Goal: Task Accomplishment & Management: Manage account settings

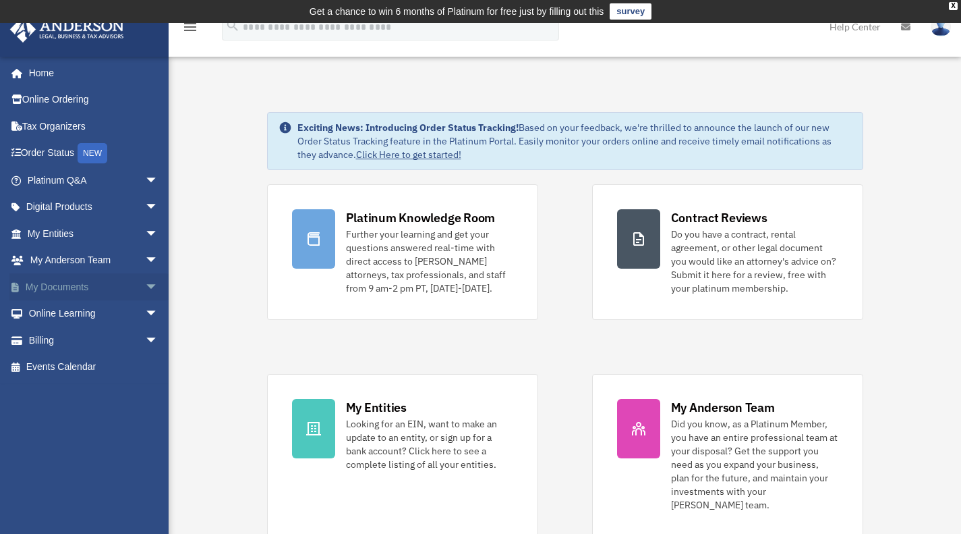
click at [63, 282] on link "My Documents arrow_drop_down" at bounding box center [93, 286] width 169 height 27
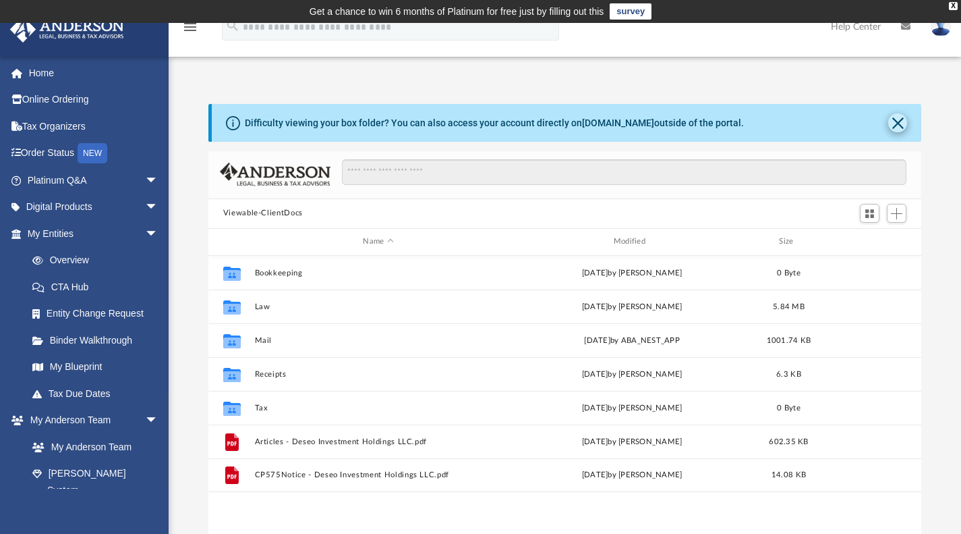
scroll to position [296, 703]
click at [899, 120] on button "Close" at bounding box center [898, 122] width 19 height 19
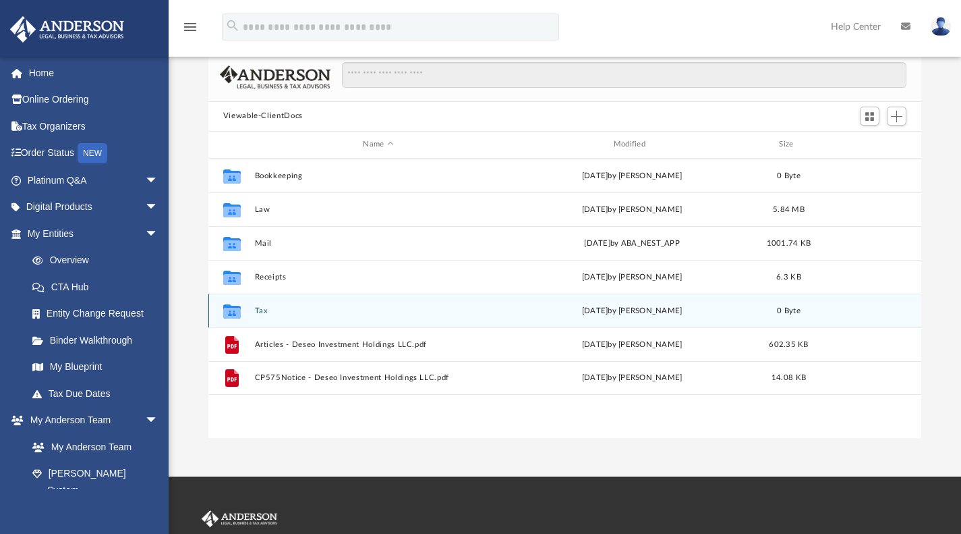
scroll to position [44, 0]
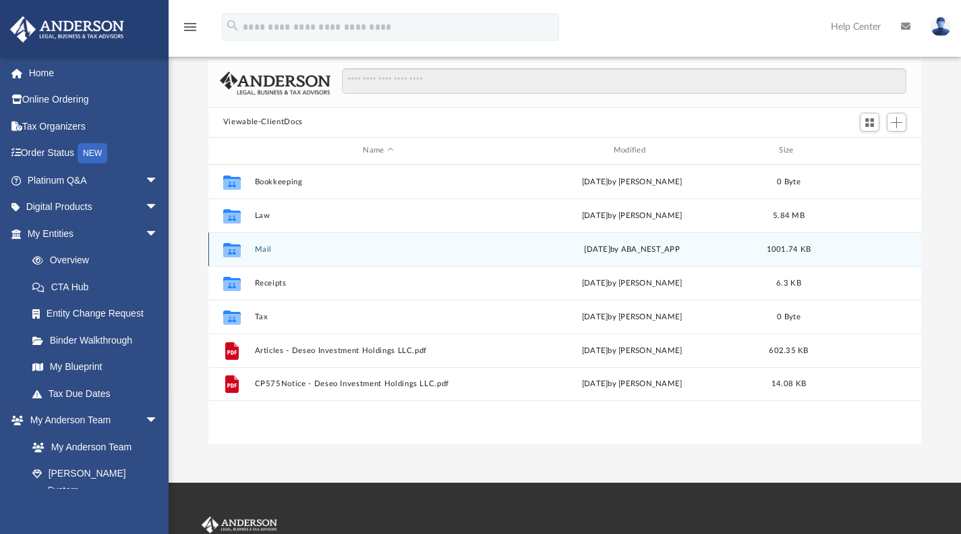
click at [229, 251] on icon "grid" at bounding box center [232, 251] width 18 height 11
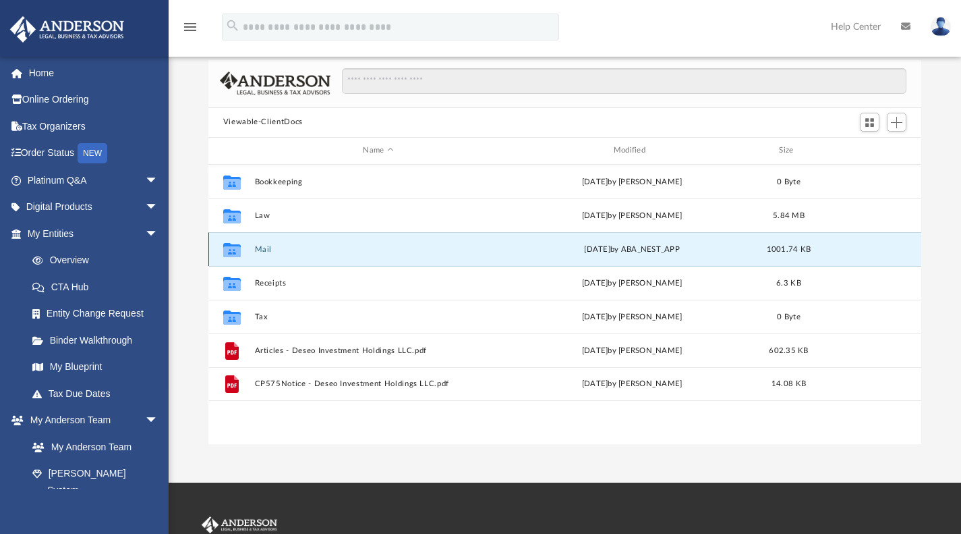
click at [229, 251] on icon "grid" at bounding box center [232, 251] width 18 height 11
click at [238, 246] on icon "grid" at bounding box center [232, 251] width 18 height 11
click at [257, 244] on button "Mail" at bounding box center [378, 248] width 248 height 9
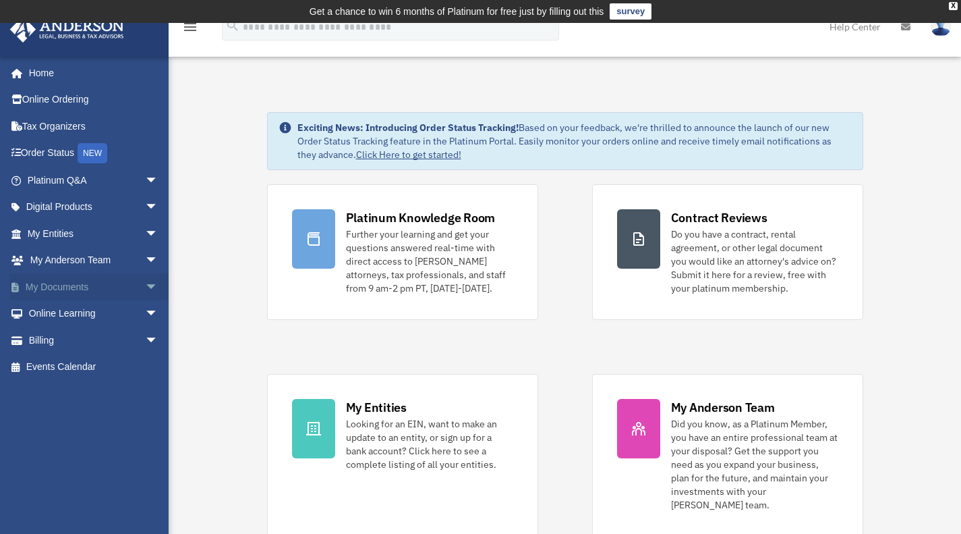
click at [92, 291] on link "My Documents arrow_drop_down" at bounding box center [93, 286] width 169 height 27
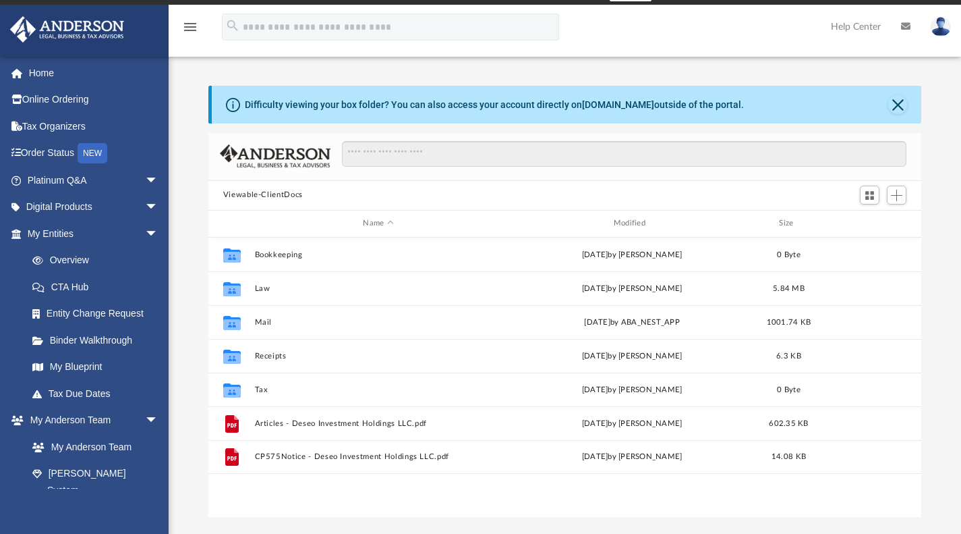
scroll to position [18, 0]
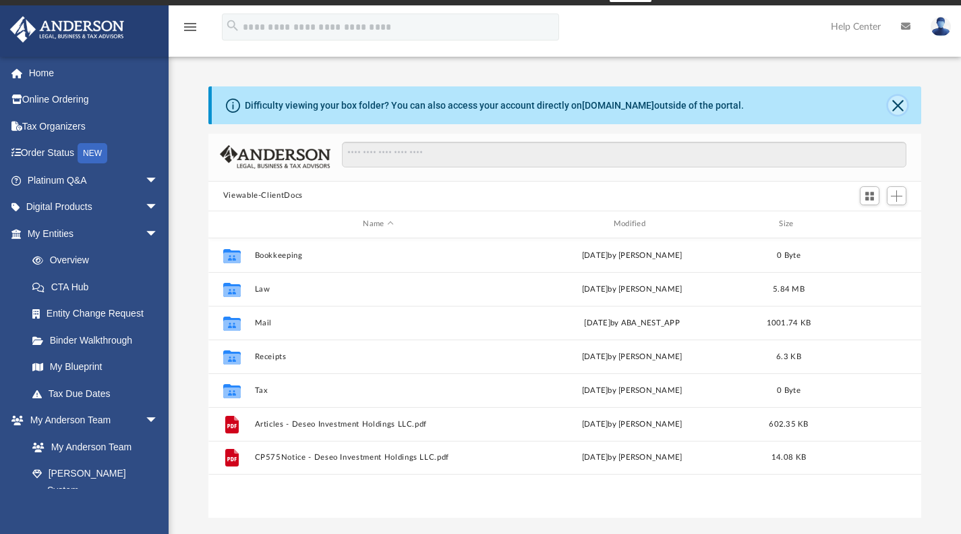
click at [902, 104] on button "Close" at bounding box center [898, 105] width 19 height 19
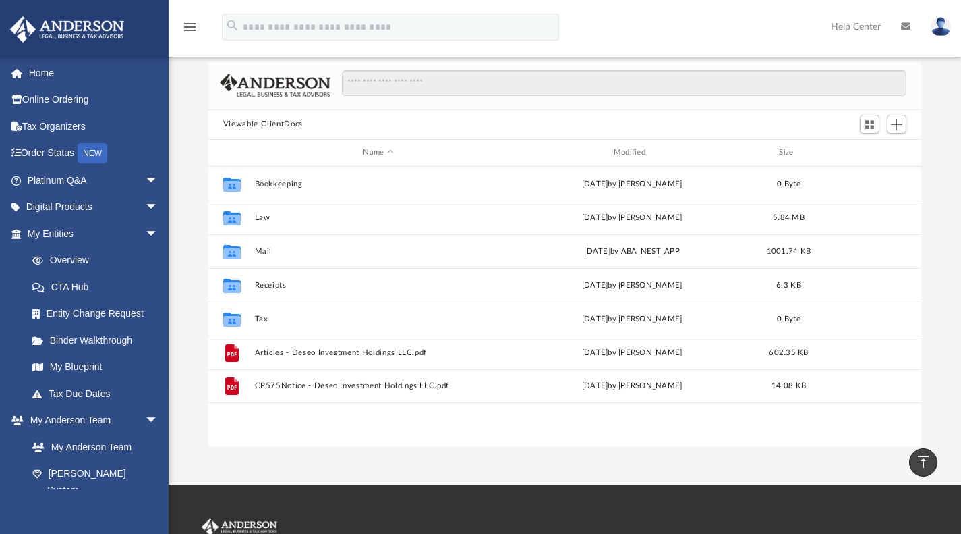
scroll to position [40, 0]
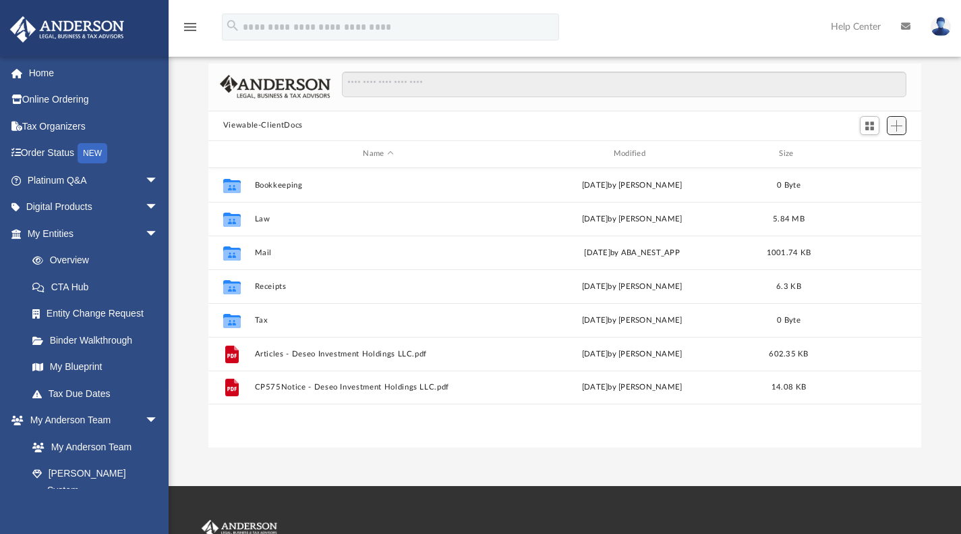
click at [898, 126] on span "Add" at bounding box center [896, 125] width 11 height 11
click at [867, 175] on li "New Folder" at bounding box center [877, 174] width 43 height 14
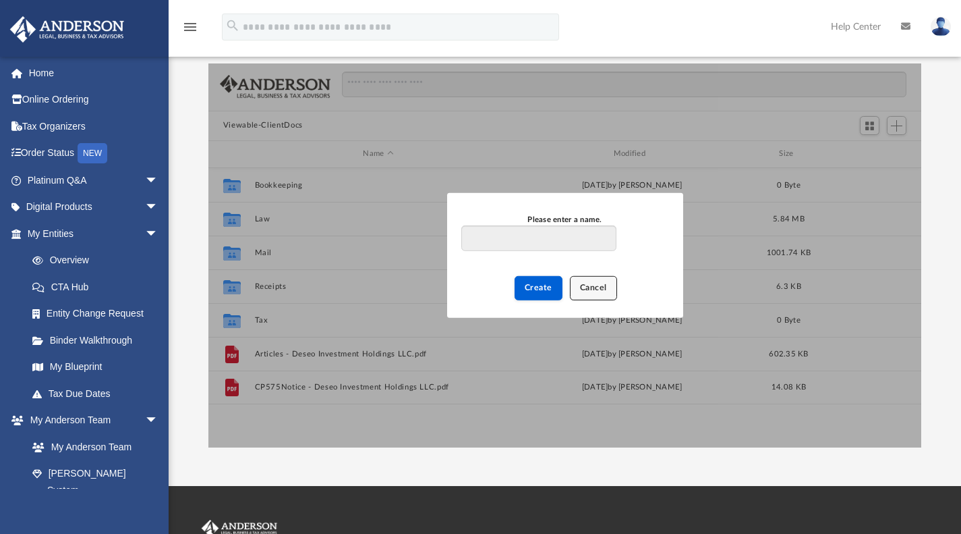
click at [592, 287] on span "Cancel" at bounding box center [593, 287] width 27 height 8
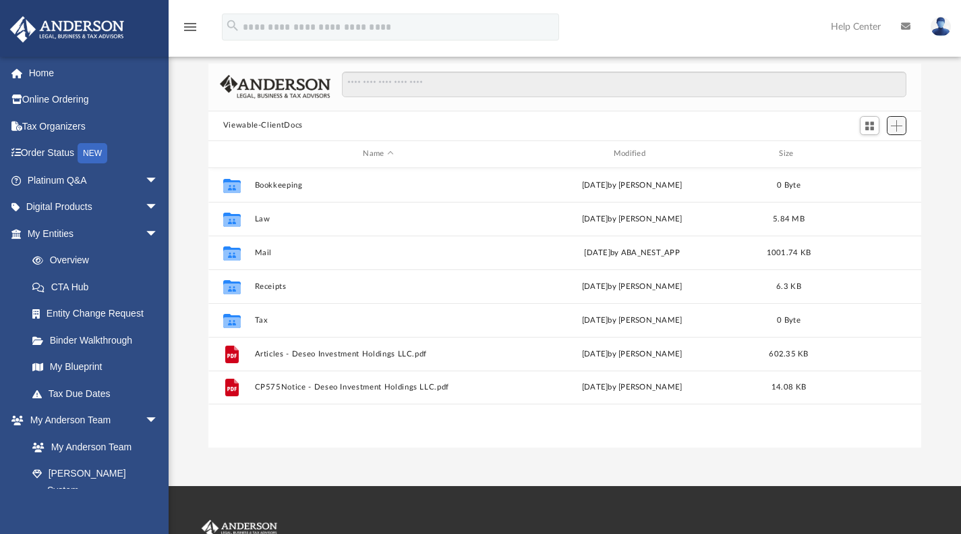
click at [901, 124] on span "Add" at bounding box center [896, 125] width 11 height 11
click at [878, 178] on li "New Folder" at bounding box center [877, 174] width 43 height 14
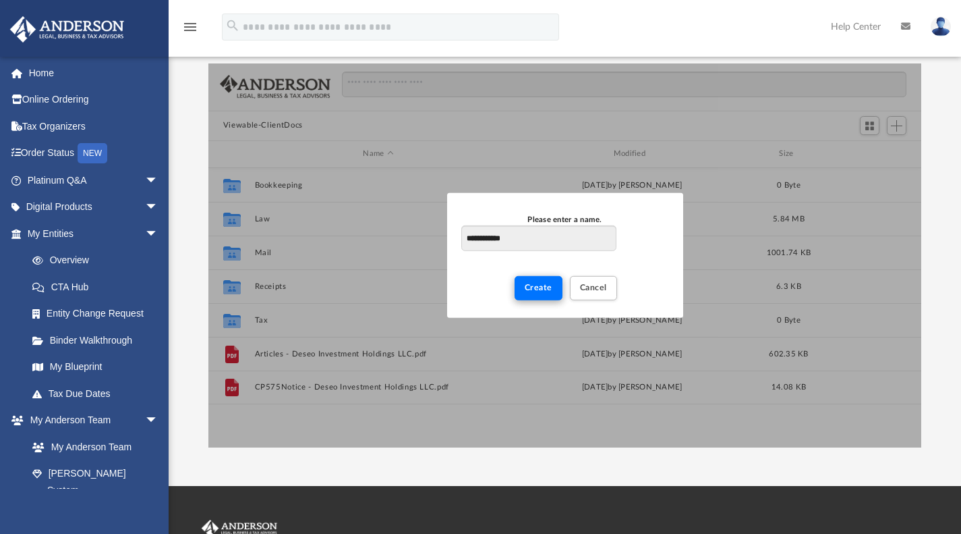
type input "**********"
click at [541, 291] on span "Create" at bounding box center [539, 287] width 28 height 8
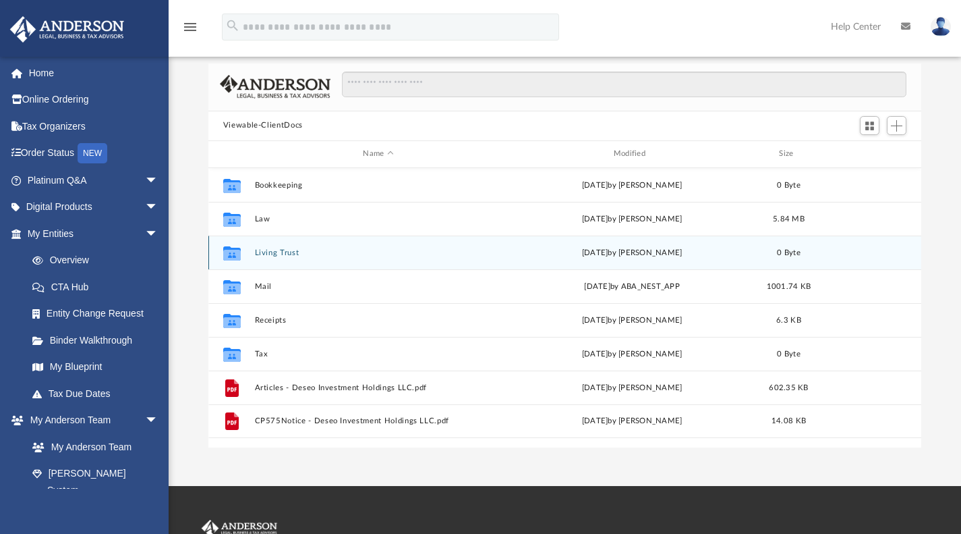
click at [305, 248] on button "Living Trust" at bounding box center [378, 252] width 248 height 9
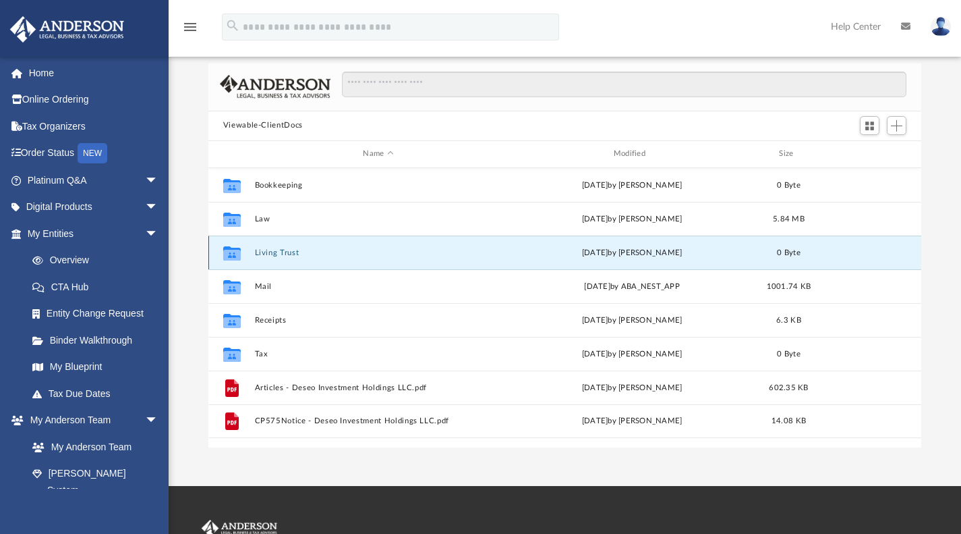
click at [305, 248] on button "Living Trust" at bounding box center [378, 252] width 248 height 9
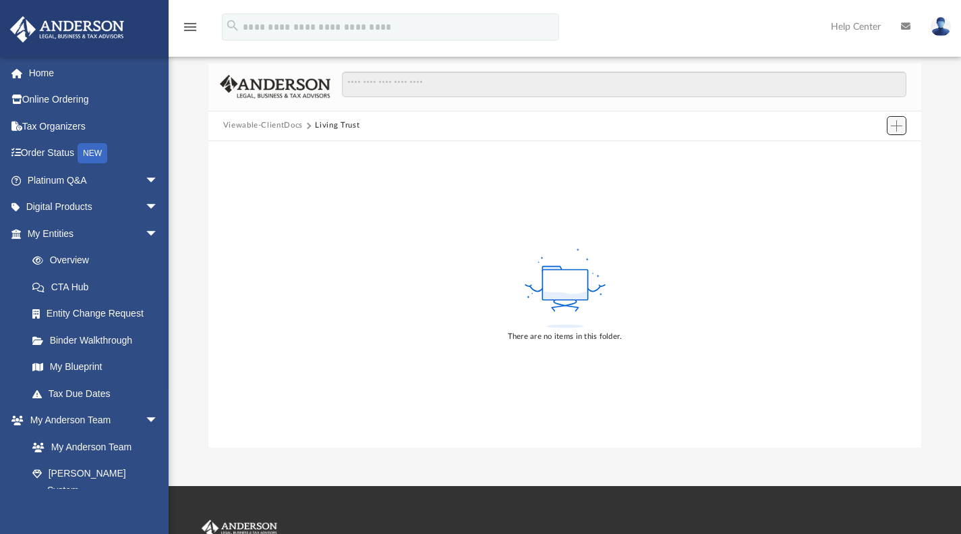
click at [895, 123] on span "Add" at bounding box center [896, 125] width 11 height 11
click at [872, 148] on li "Upload" at bounding box center [877, 152] width 43 height 14
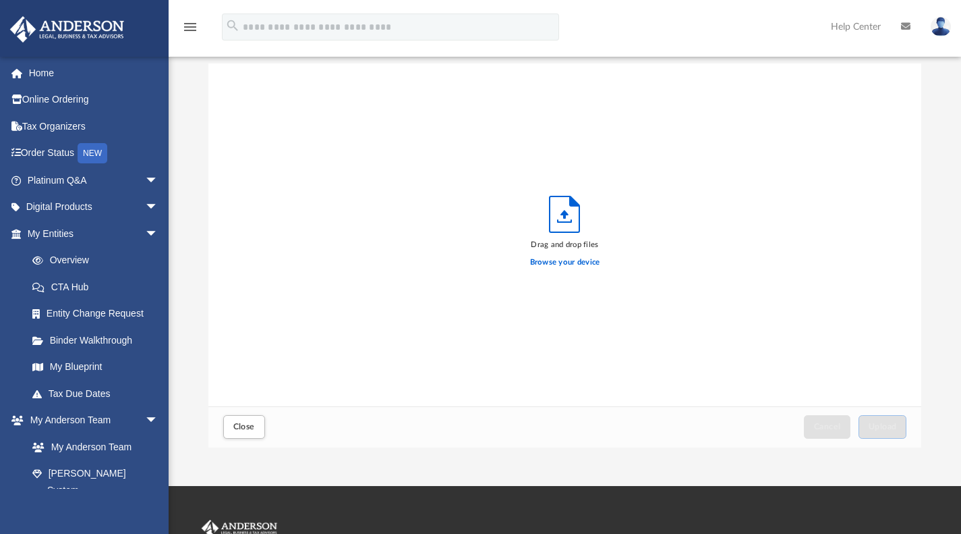
scroll to position [332, 703]
click at [565, 260] on label "Browse your device" at bounding box center [565, 262] width 70 height 12
click at [0, 0] on input "Browse your device" at bounding box center [0, 0] width 0 height 0
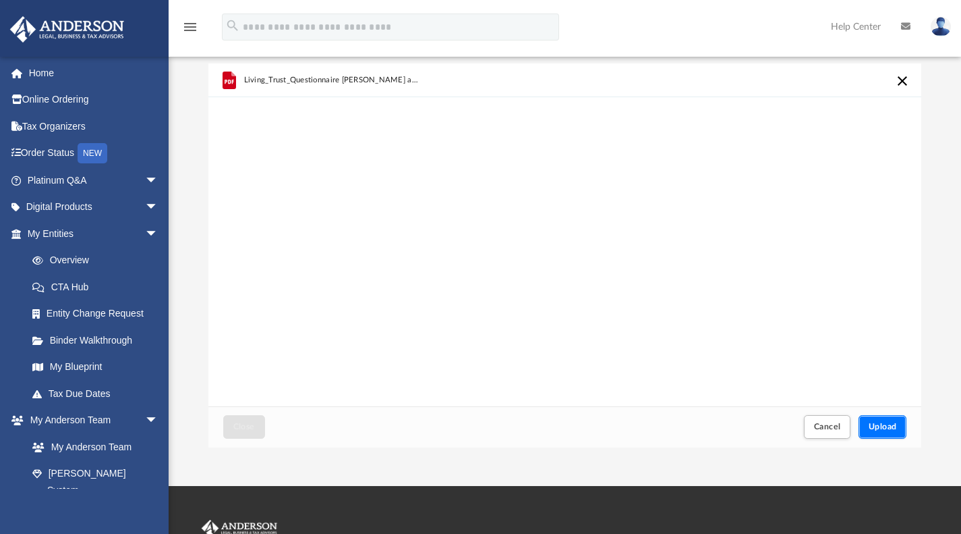
click at [872, 422] on span "Upload" at bounding box center [883, 426] width 28 height 8
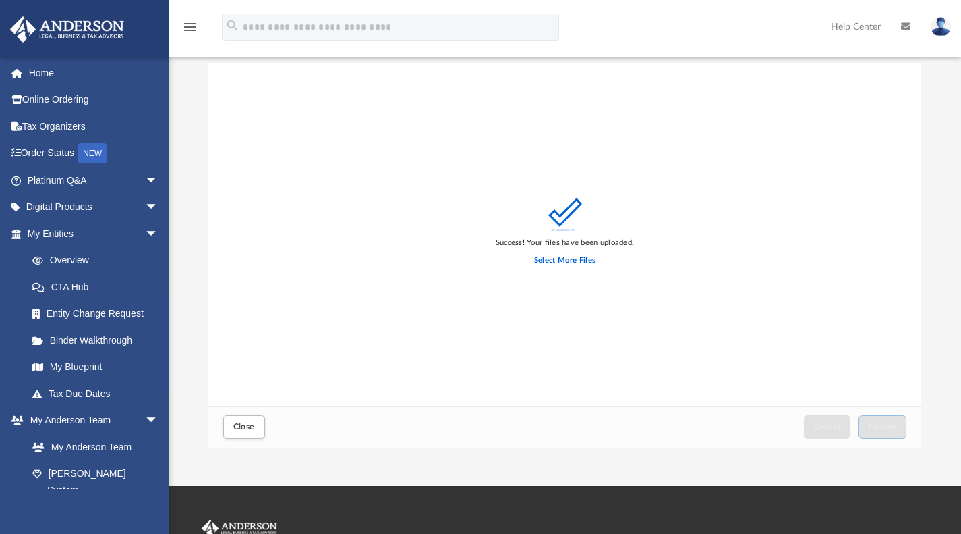
scroll to position [0, 0]
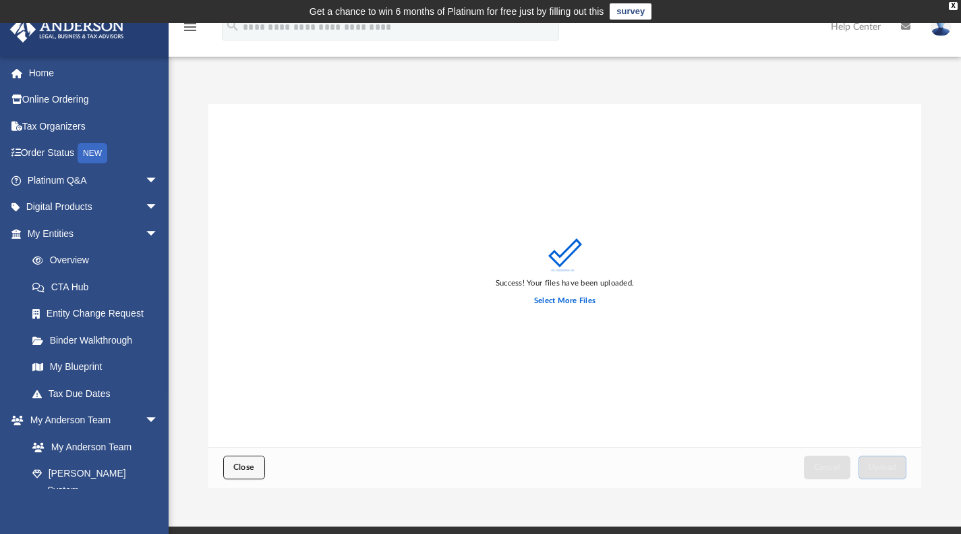
click at [251, 461] on button "Close" at bounding box center [244, 467] width 42 height 24
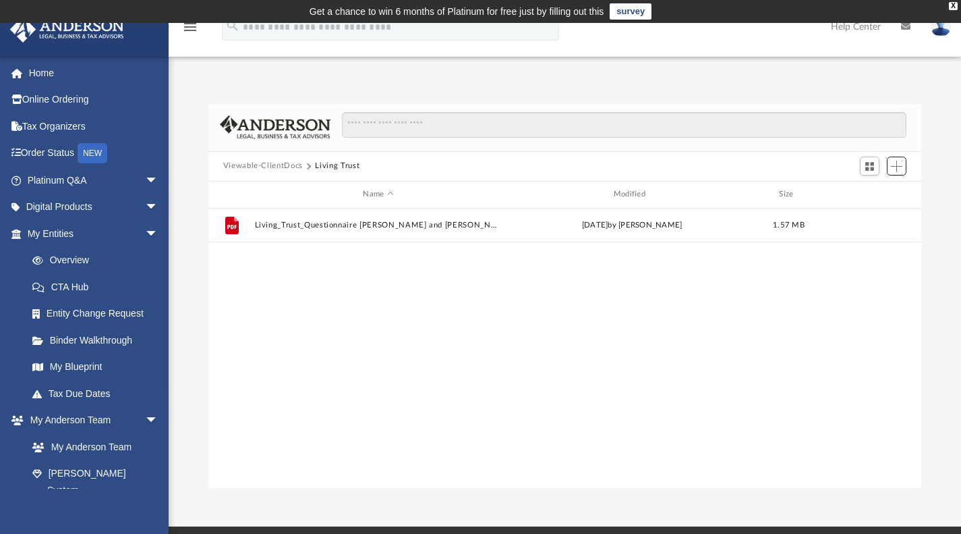
scroll to position [296, 703]
